Goal: Browse casually: Explore the website without a specific task or goal

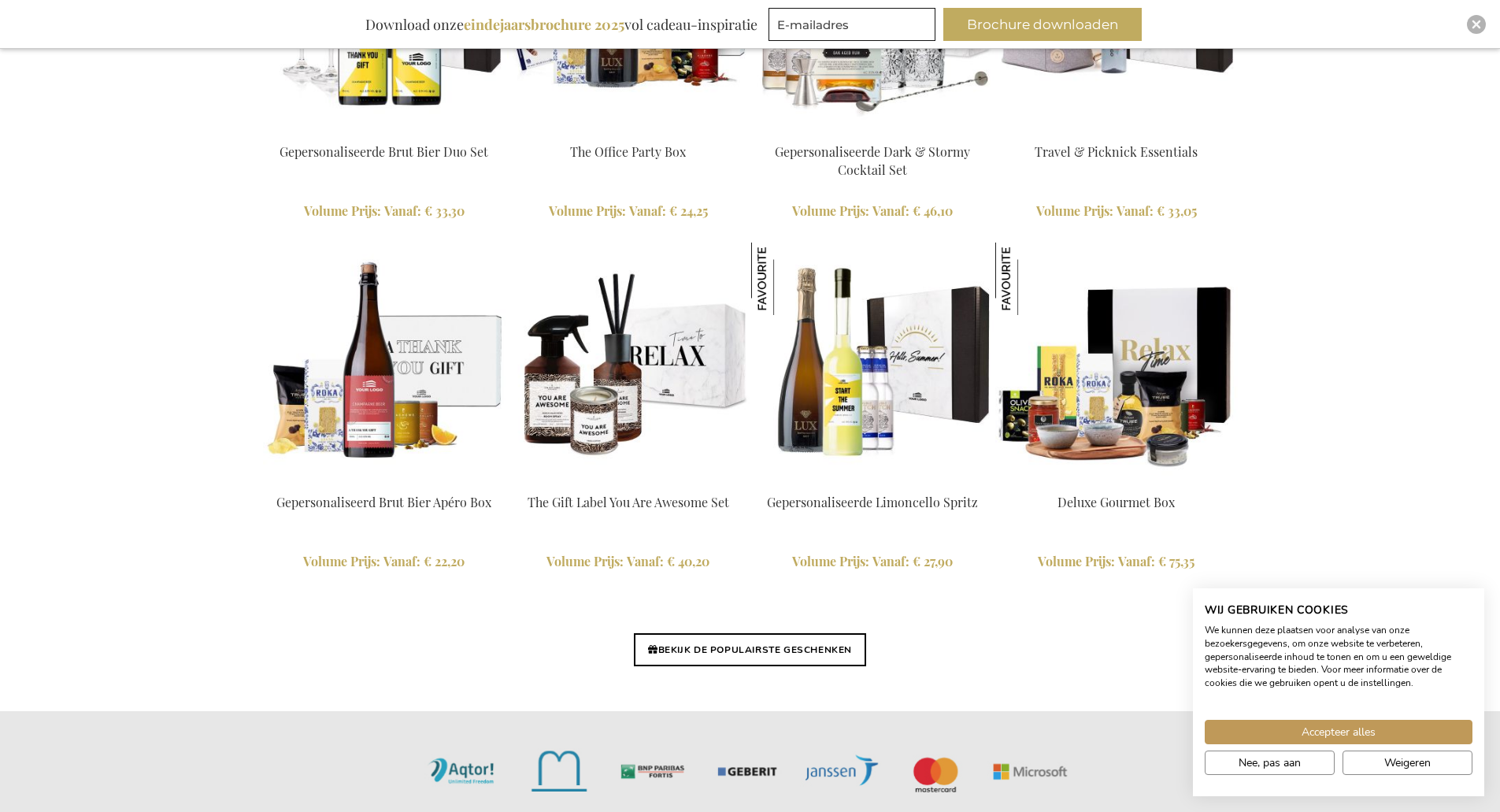
scroll to position [3500, 0]
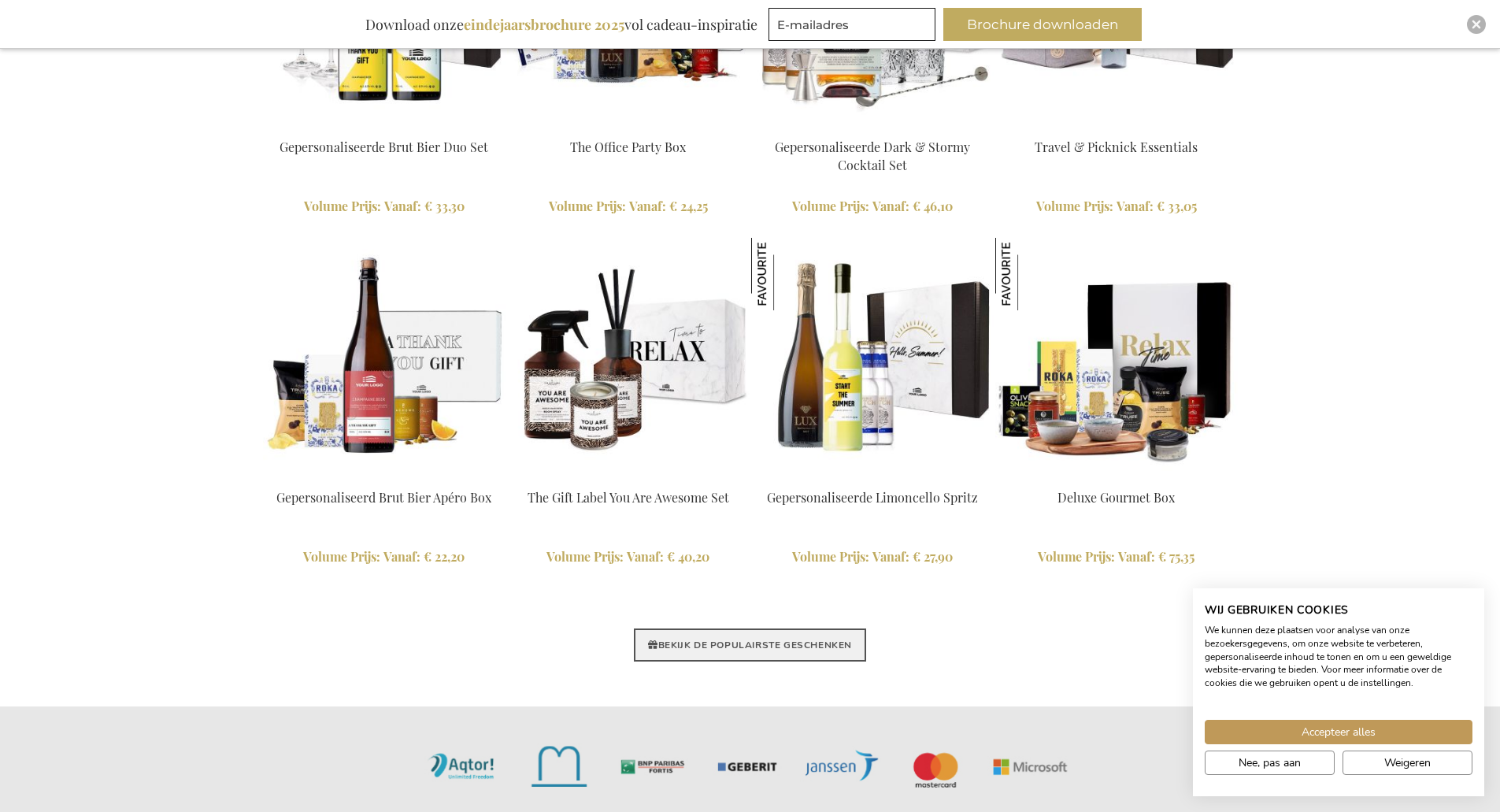
click at [699, 639] on link "BEKIJK DE POPULAIRSTE GESCHENKEN" at bounding box center [750, 645] width 233 height 33
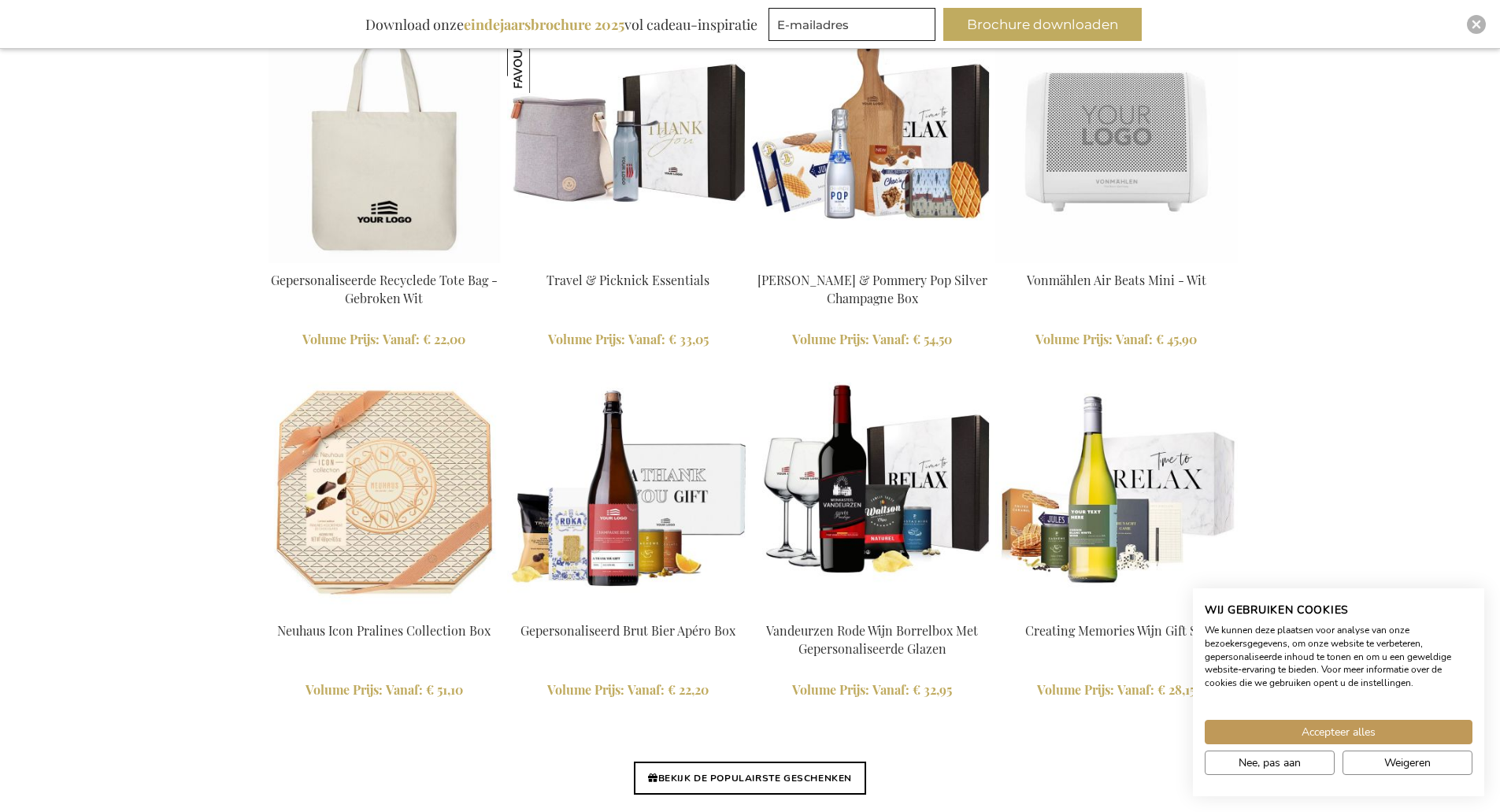
scroll to position [3368, 0]
click at [714, 782] on link "BEKIJK DE POPULAIRSTE GESCHENKEN" at bounding box center [750, 777] width 233 height 33
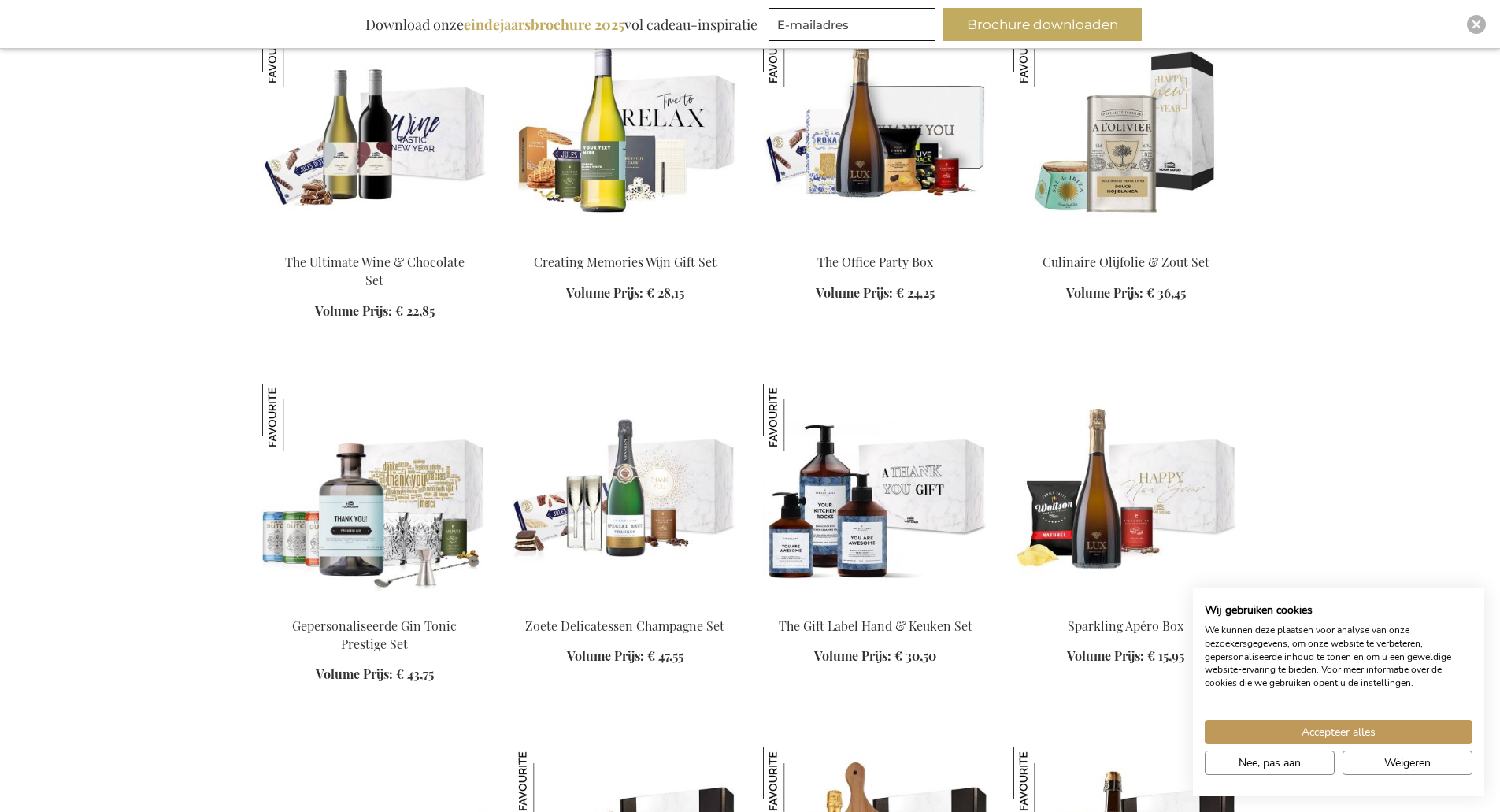
scroll to position [1392, 0]
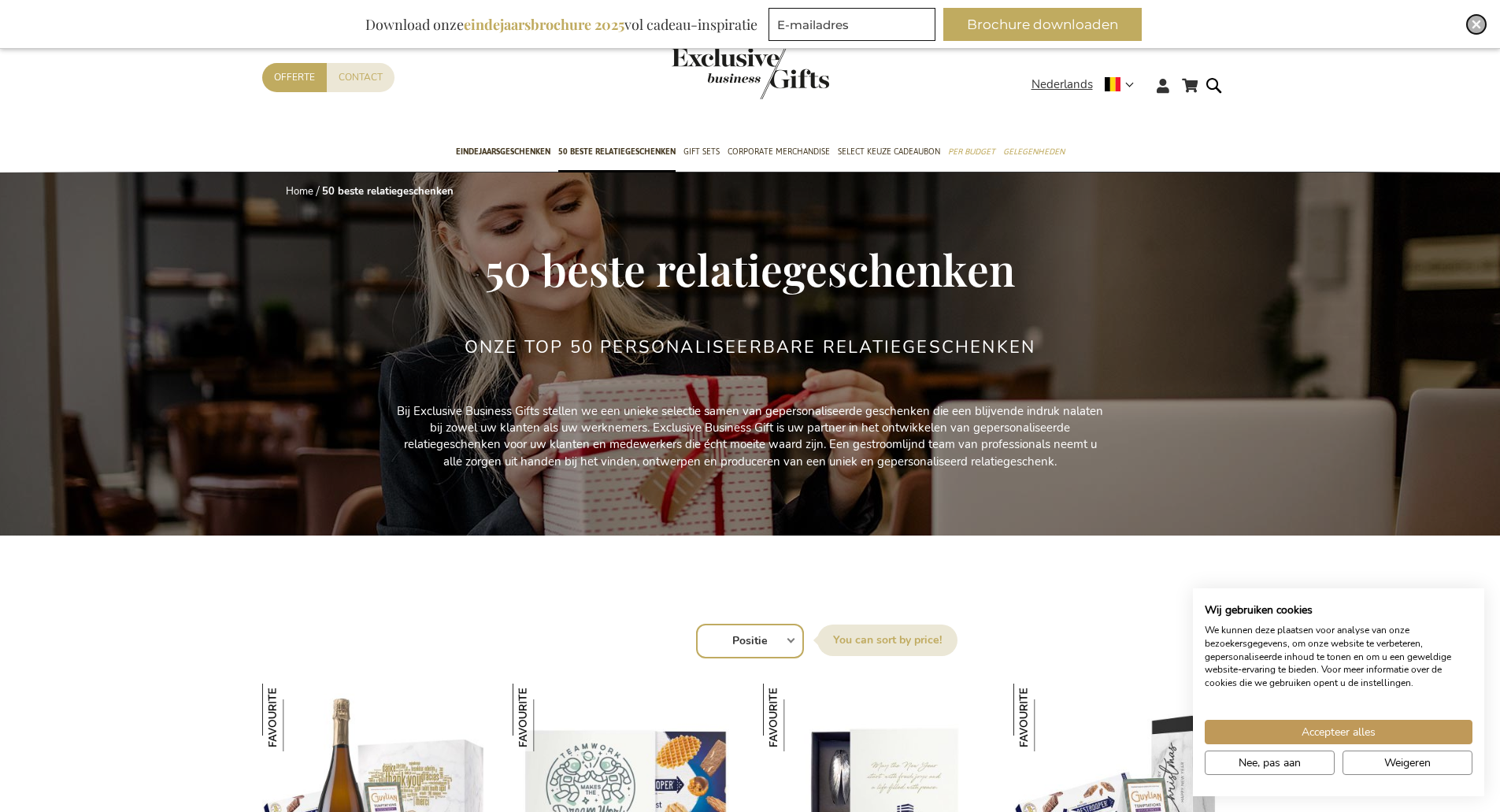
click at [1476, 23] on img "Close" at bounding box center [1476, 24] width 9 height 9
